Goal: Communication & Community: Answer question/provide support

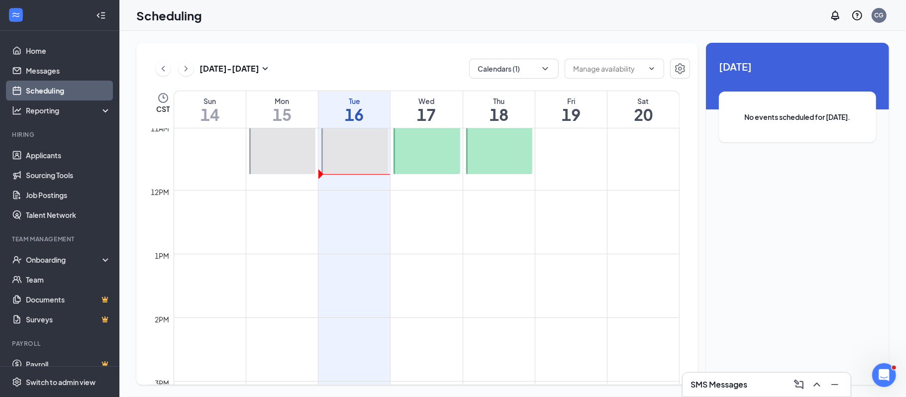
scroll to position [712, 0]
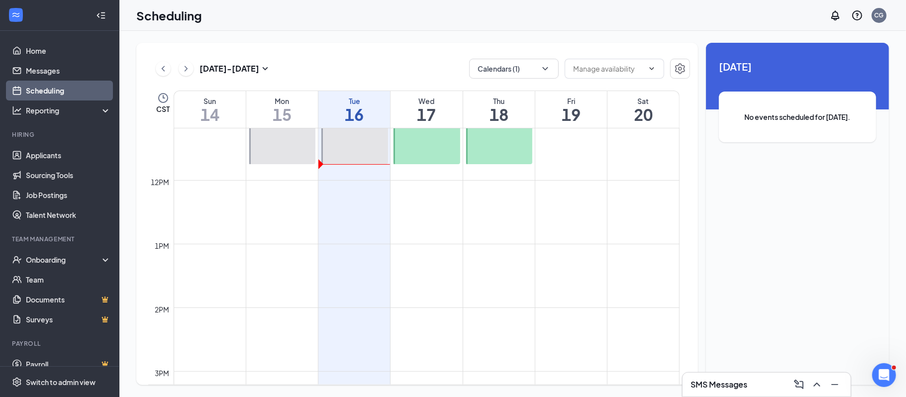
click at [689, 307] on div "12am 1am 2am 3am 4am 5am 6am 7am 8am 9am 10am 11am 12pm 1pm 2pm 3pm 4pm 5pm 6pm…" at bounding box center [418, 256] width 541 height 256
click at [49, 69] on link "Messages" at bounding box center [68, 71] width 85 height 20
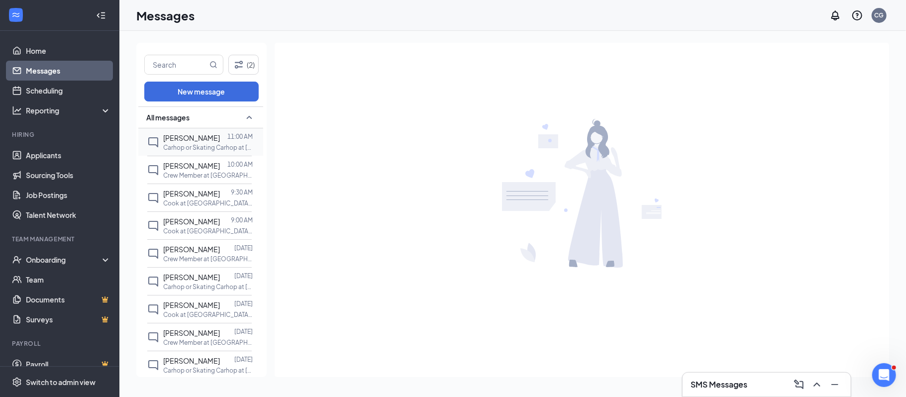
click at [194, 145] on p "Carhop or Skating Carhop at [GEOGRAPHIC_DATA] Sonic LLC" at bounding box center [208, 147] width 90 height 8
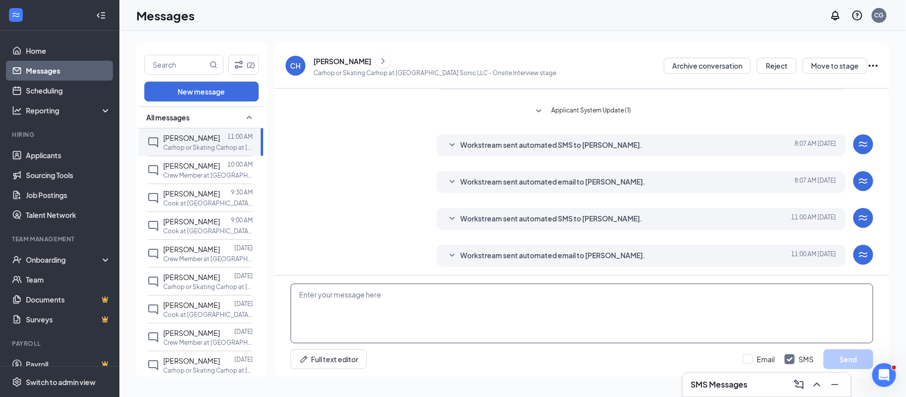
scroll to position [161, 0]
click at [338, 60] on div "[PERSON_NAME]" at bounding box center [342, 61] width 58 height 10
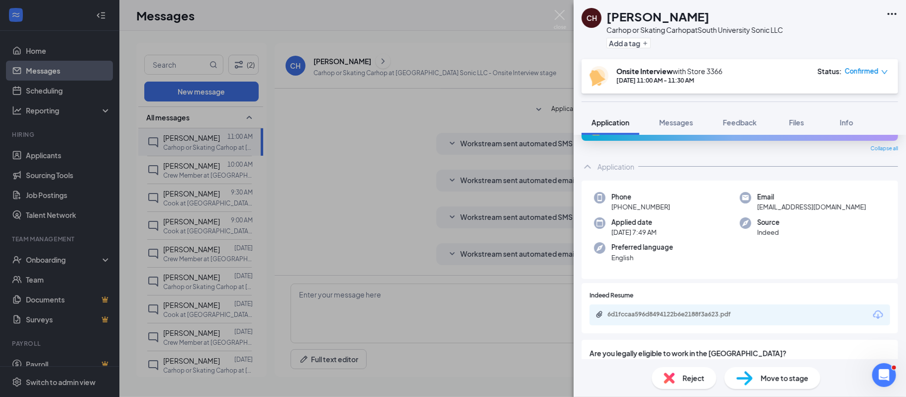
scroll to position [20, 0]
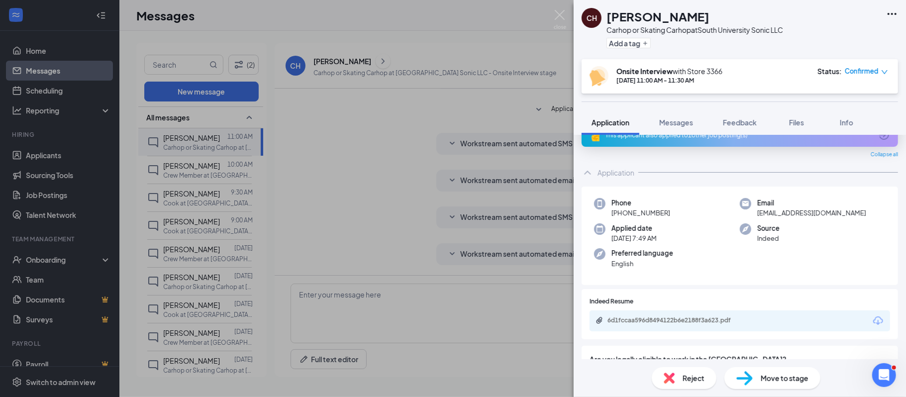
click at [531, 188] on div "CH [PERSON_NAME] Carhop or Skating Carhop at [GEOGRAPHIC_DATA] Sonic LLC Add a …" at bounding box center [453, 198] width 906 height 397
click at [213, 146] on div "CH [PERSON_NAME] Carhop or Skating Carhop at [GEOGRAPHIC_DATA] Sonic LLC Add a …" at bounding box center [453, 198] width 906 height 397
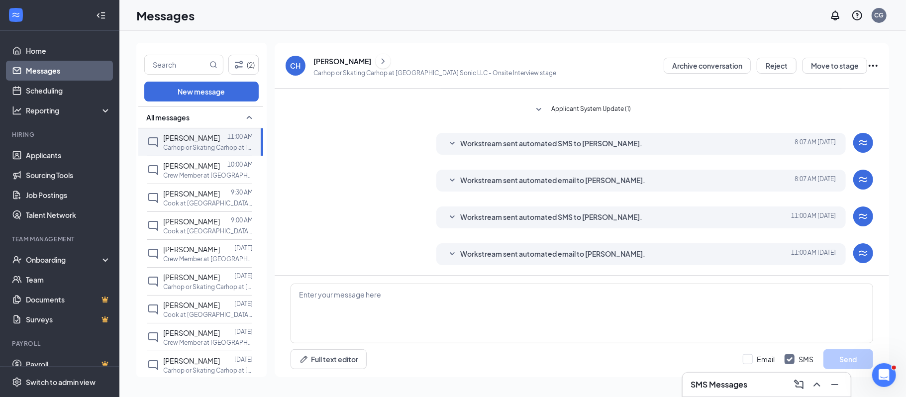
click at [289, 12] on div "Messages CG" at bounding box center [512, 15] width 787 height 31
